Goal: Task Accomplishment & Management: Manage account settings

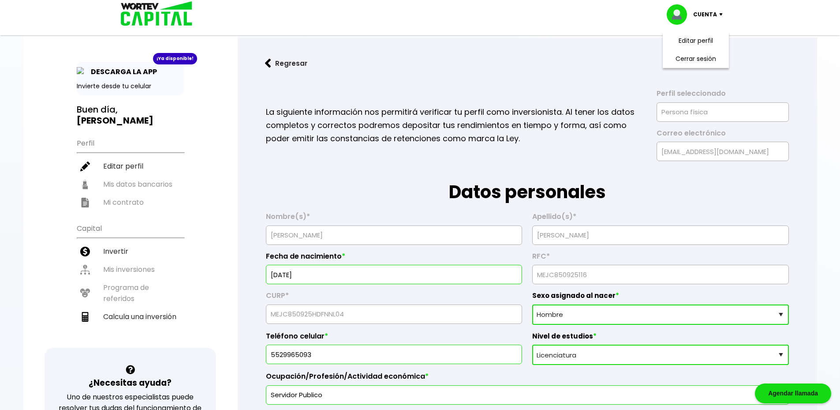
select select "Hombre"
select select "Licenciatura"
select select "DF"
select select "Banorte"
click at [122, 157] on li "Editar perfil" at bounding box center [130, 166] width 107 height 18
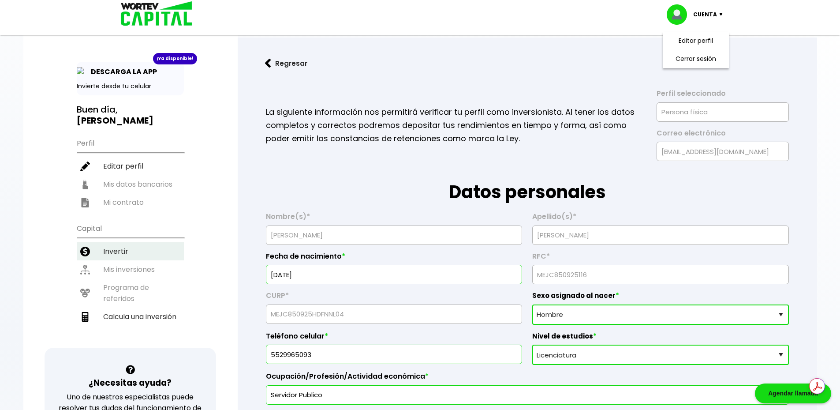
click at [125, 243] on li "Invertir" at bounding box center [130, 251] width 107 height 18
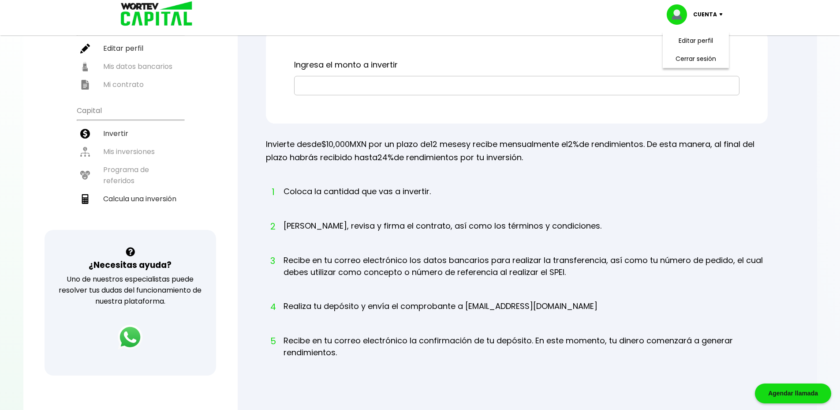
scroll to position [97, 0]
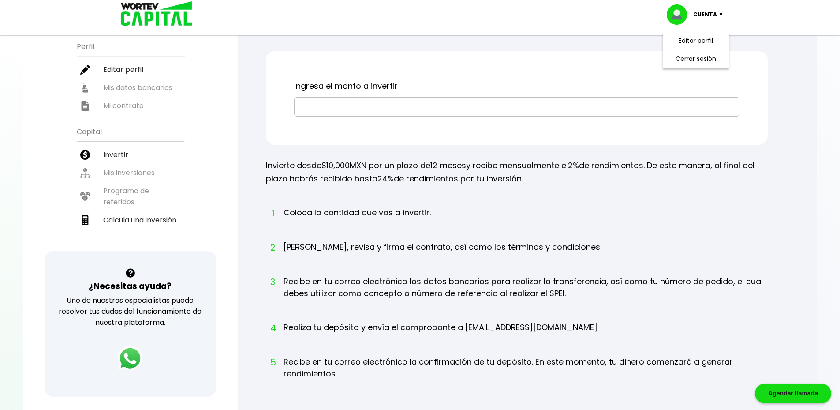
click at [345, 112] on input "text" at bounding box center [516, 106] width 437 height 19
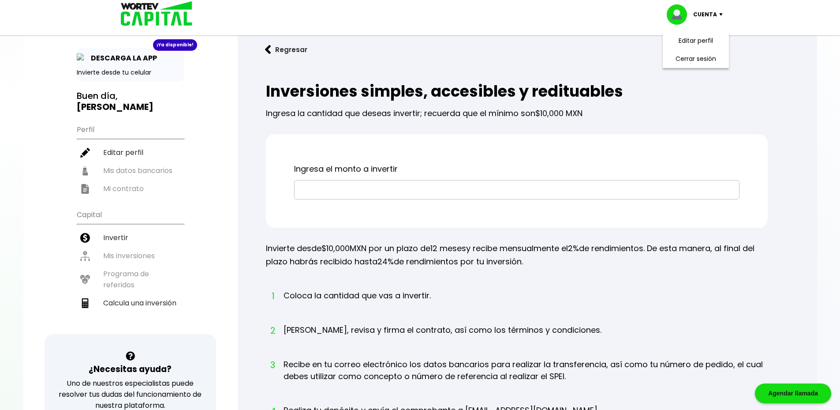
scroll to position [0, 0]
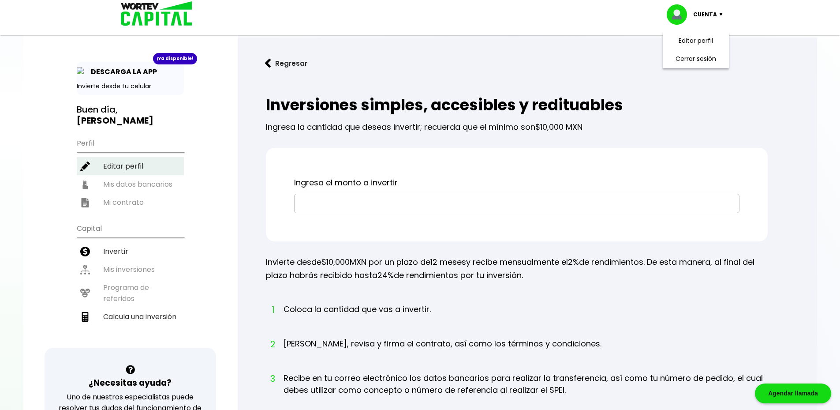
click at [111, 157] on li "Editar perfil" at bounding box center [130, 166] width 107 height 18
select select "Hombre"
select select "Licenciatura"
select select "DF"
select select "Banorte"
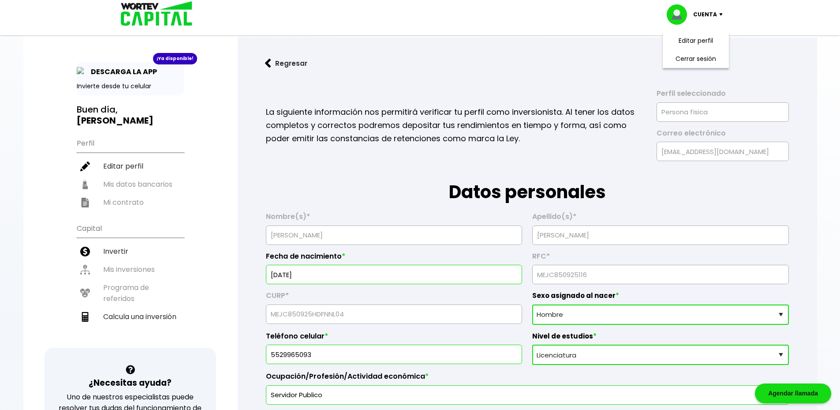
click at [310, 13] on div "Cuenta Editar perfil Cerrar sesión" at bounding box center [420, 14] width 617 height 29
